Goal: Information Seeking & Learning: Learn about a topic

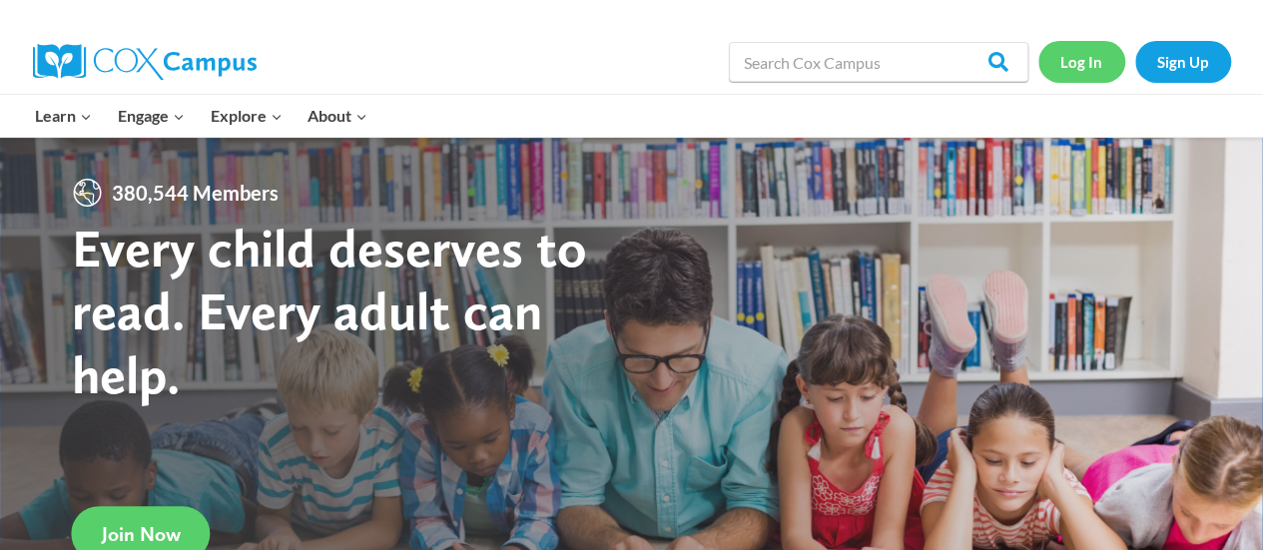
click at [1083, 66] on link "Log In" at bounding box center [1081, 61] width 87 height 41
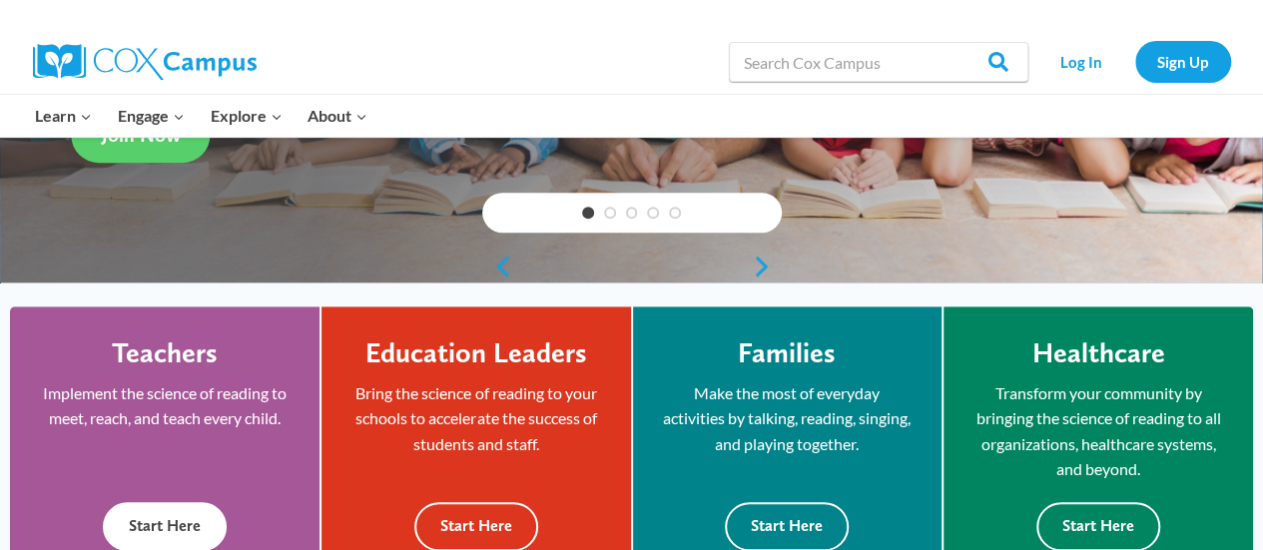
scroll to position [499, 0]
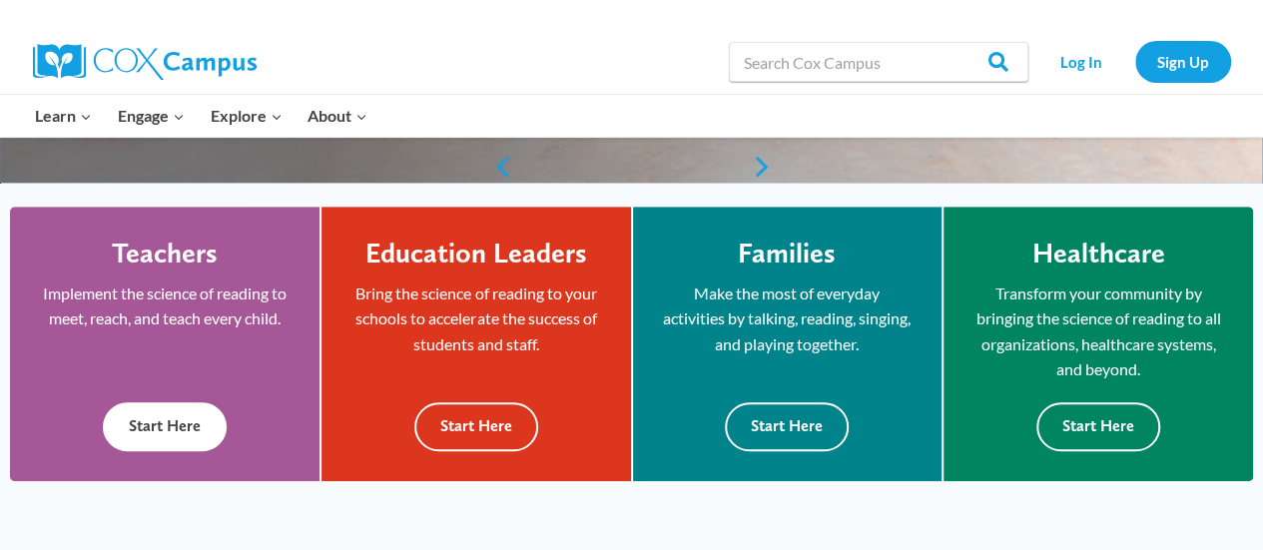
click at [165, 429] on button "Start Here" at bounding box center [165, 426] width 124 height 49
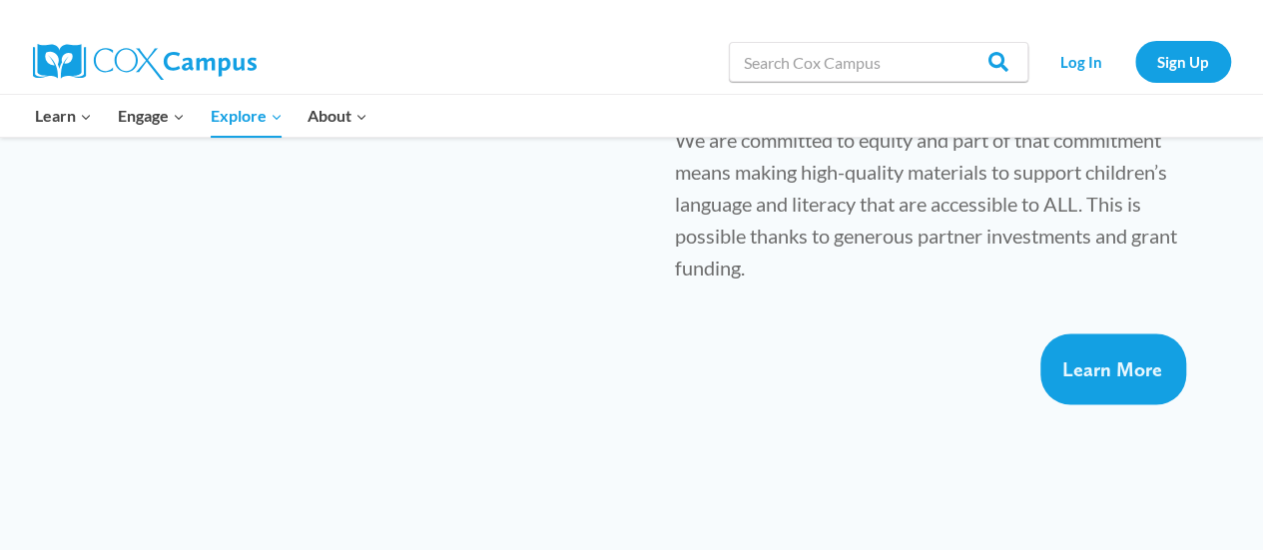
scroll to position [1398, 0]
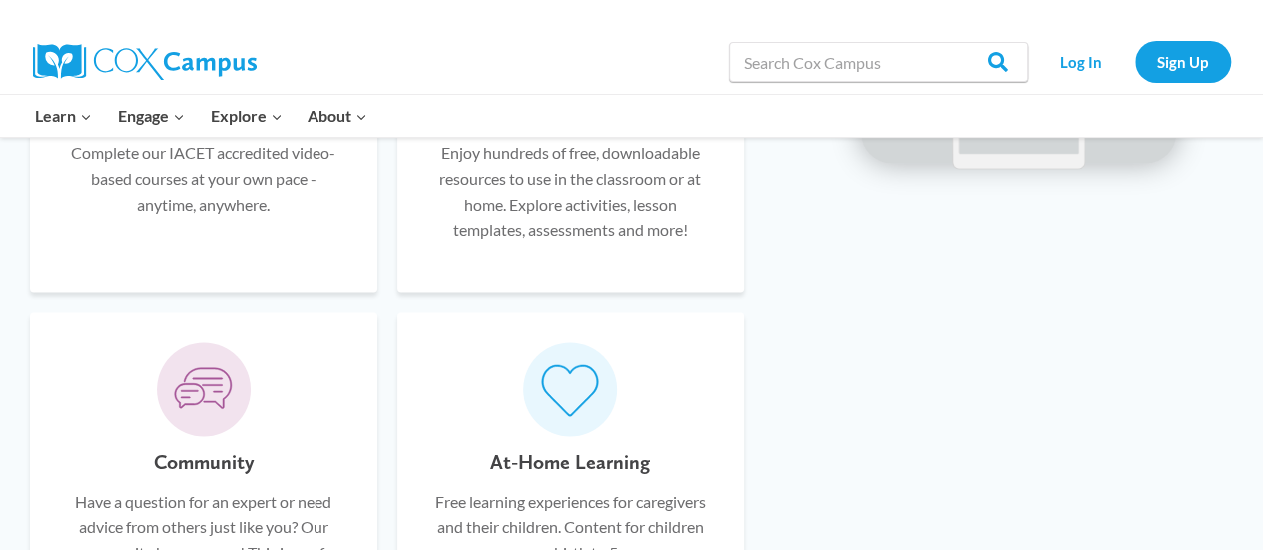
scroll to position [1298, 0]
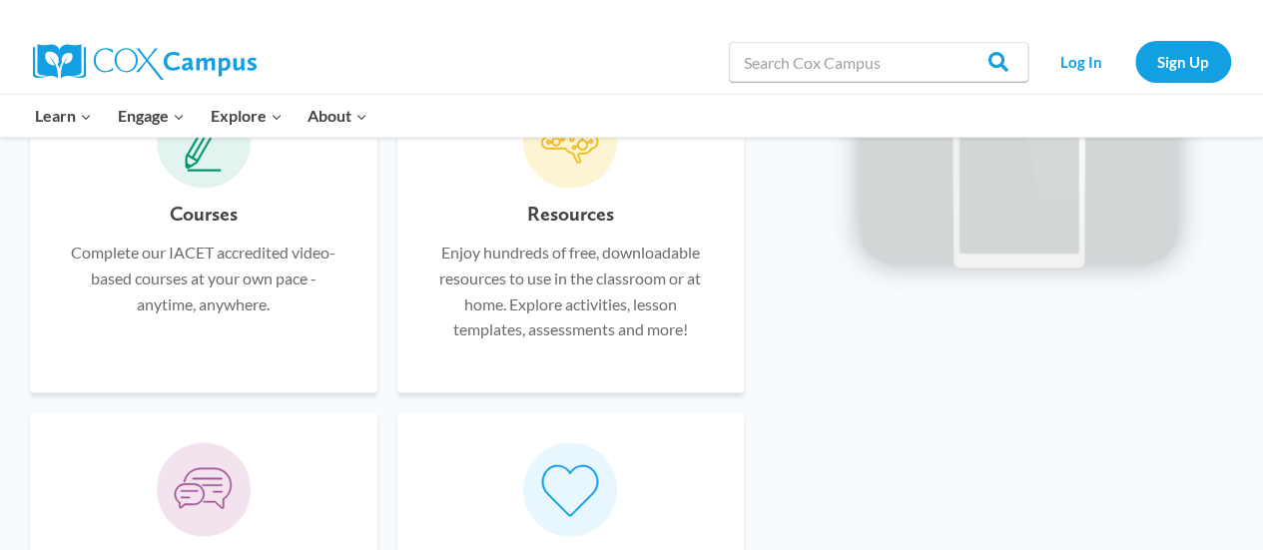
click at [138, 266] on p "Complete our IACET accredited video-based courses at your own pace - anytime, a…" at bounding box center [204, 278] width 288 height 77
click at [230, 268] on p "Complete our IACET accredited video-based courses at your own pace - anytime, a…" at bounding box center [204, 278] width 288 height 77
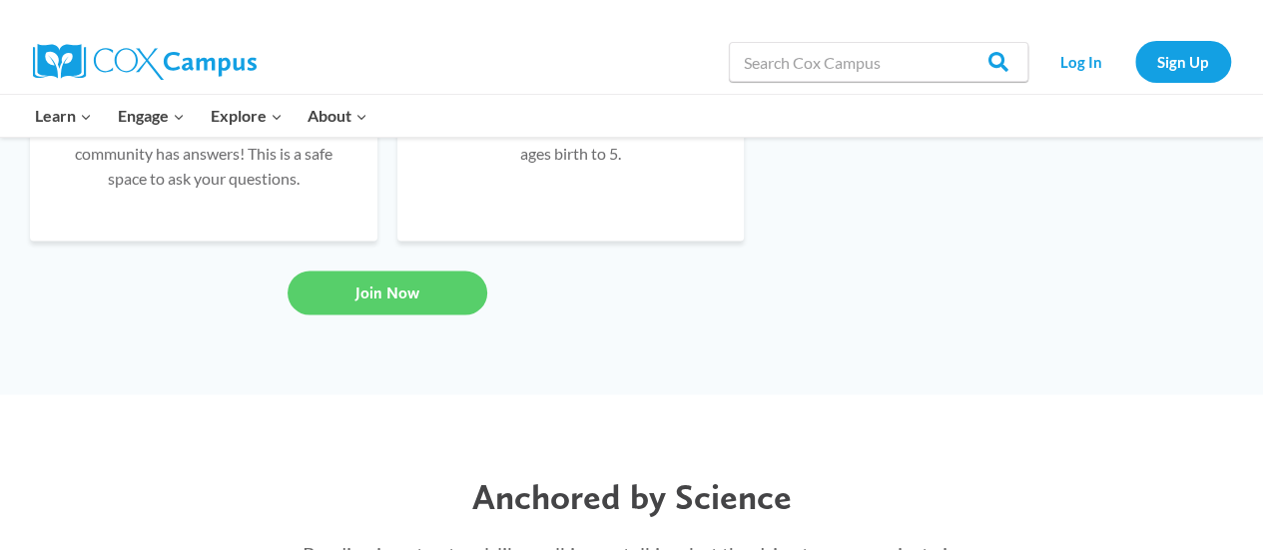
scroll to position [1697, 0]
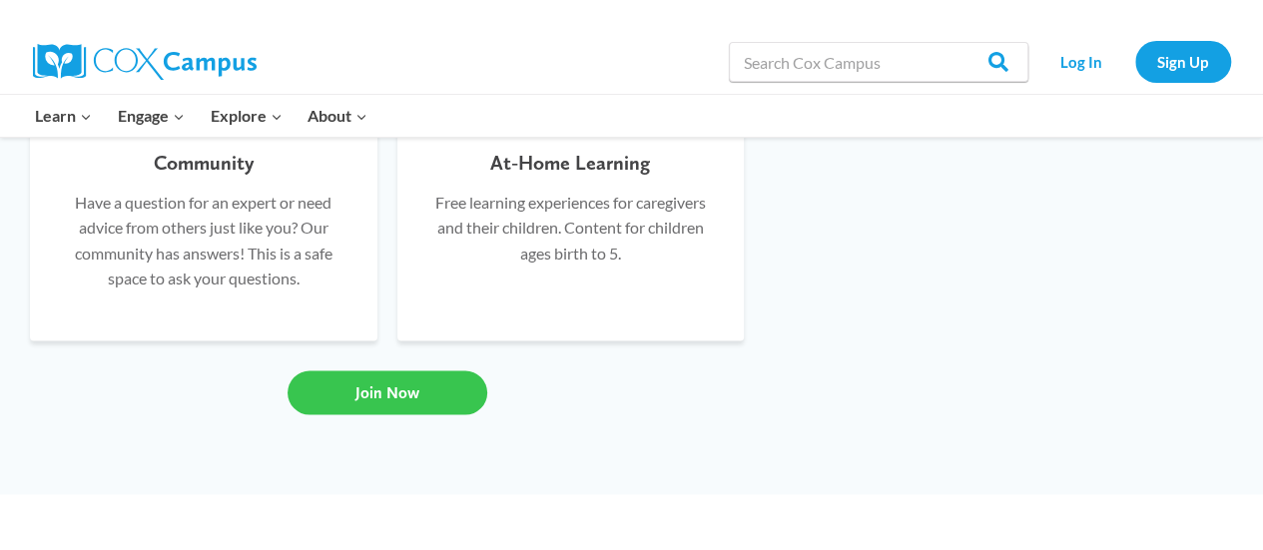
click at [402, 379] on link "Join Now" at bounding box center [388, 392] width 200 height 44
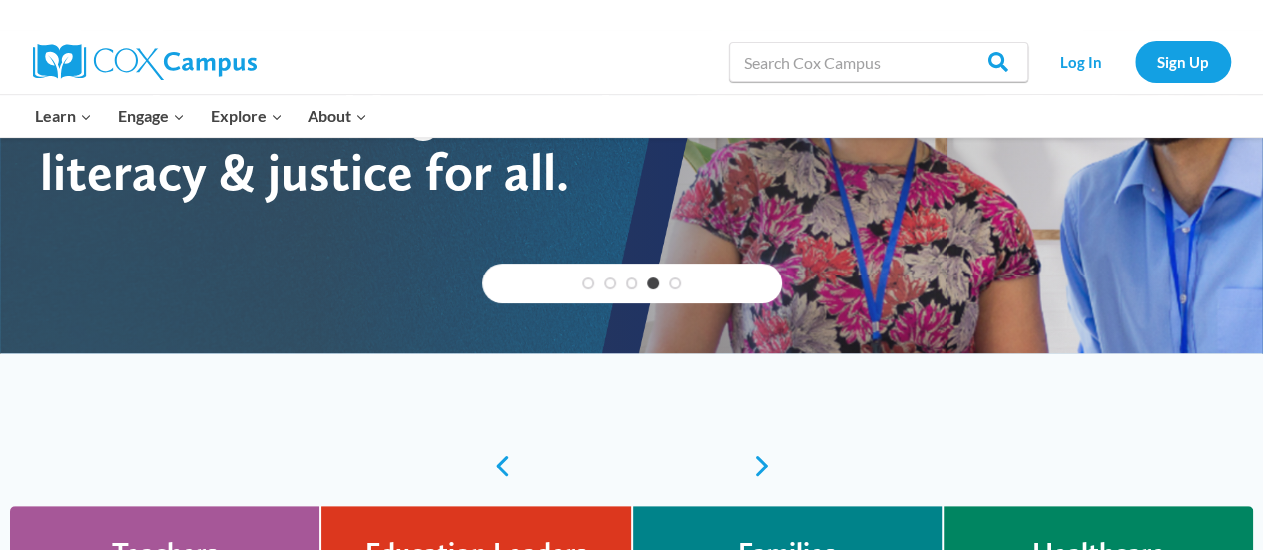
scroll to position [0, 0]
